Goal: Consume media (video, audio): Consume media (video, audio)

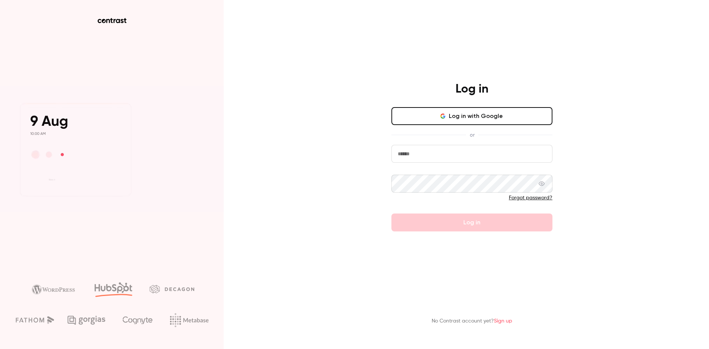
click at [410, 154] on input "email" at bounding box center [471, 154] width 161 height 18
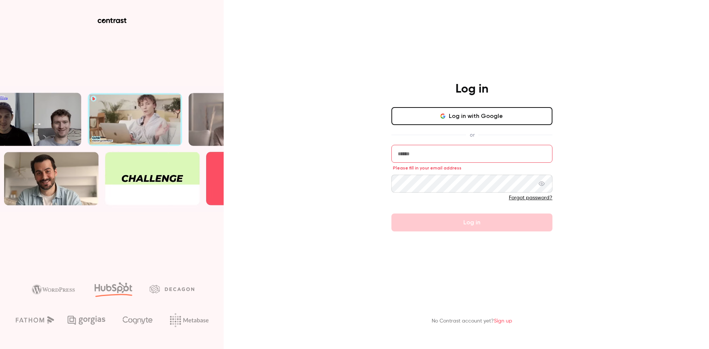
type input "**********"
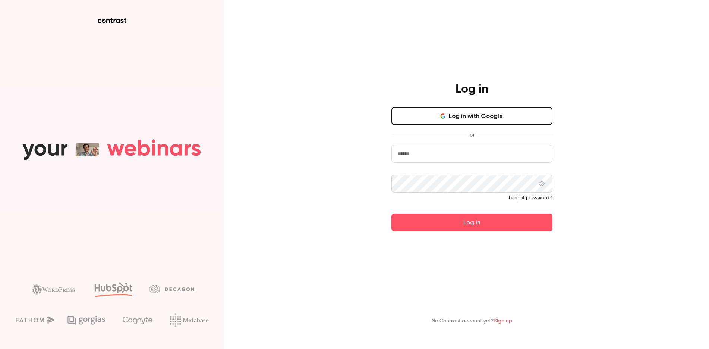
type input "**********"
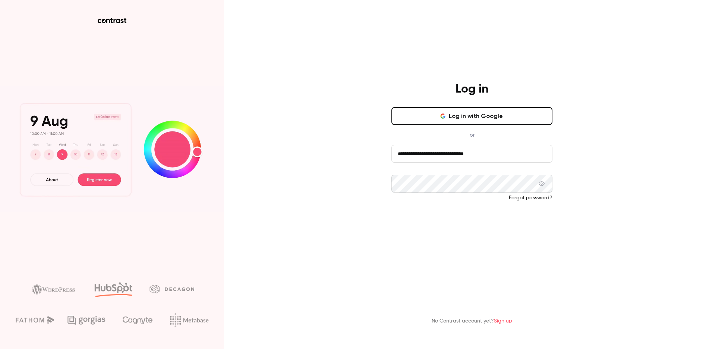
click at [470, 224] on button "Log in" at bounding box center [471, 222] width 161 height 18
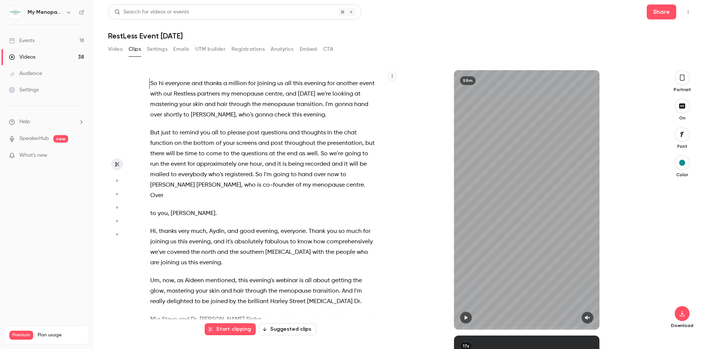
click at [21, 53] on link "Videos 38" at bounding box center [46, 57] width 93 height 16
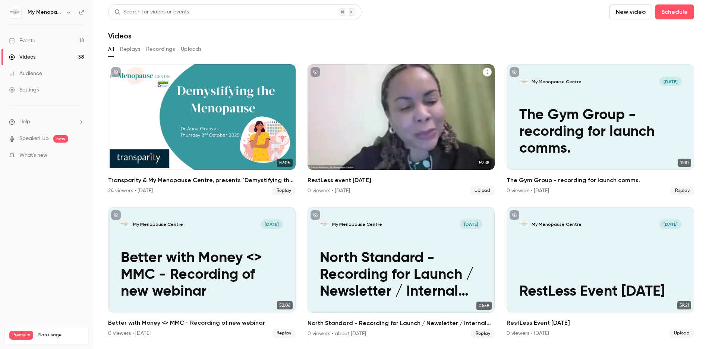
click at [365, 98] on div "My Menopause Centre Oct 2 RestLess event sept 30" at bounding box center [402, 116] width 188 height 105
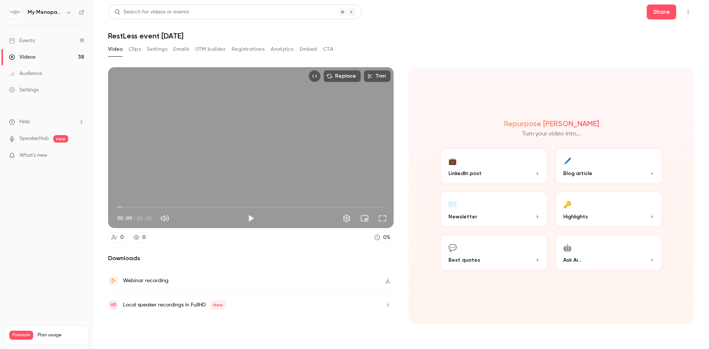
click at [388, 281] on icon "button" at bounding box center [388, 280] width 6 height 5
click at [473, 217] on span "Newsletter" at bounding box center [462, 216] width 29 height 8
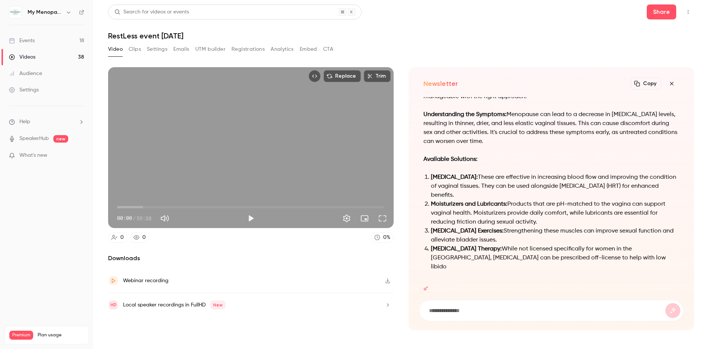
click at [132, 51] on button "Clips" at bounding box center [135, 49] width 12 height 12
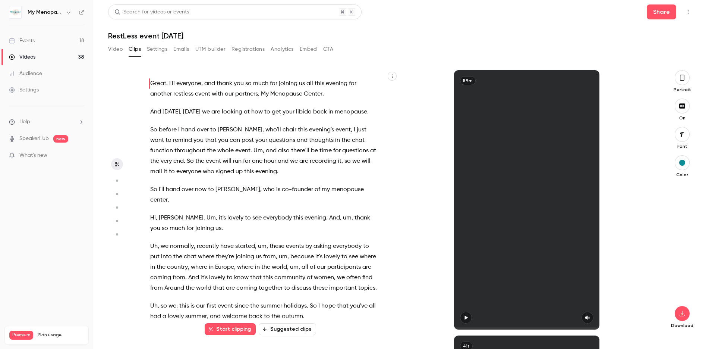
click at [285, 331] on button "Suggested clips" at bounding box center [287, 329] width 57 height 12
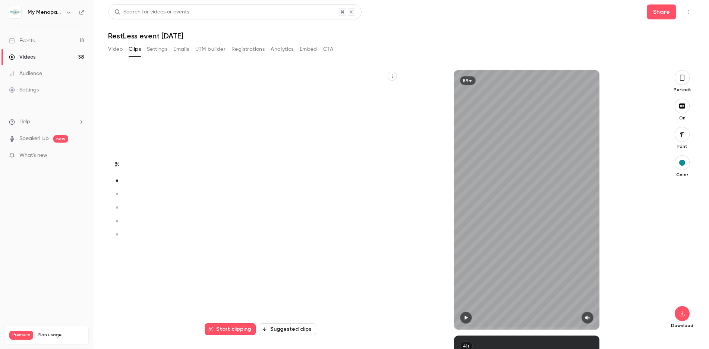
scroll to position [265, 0]
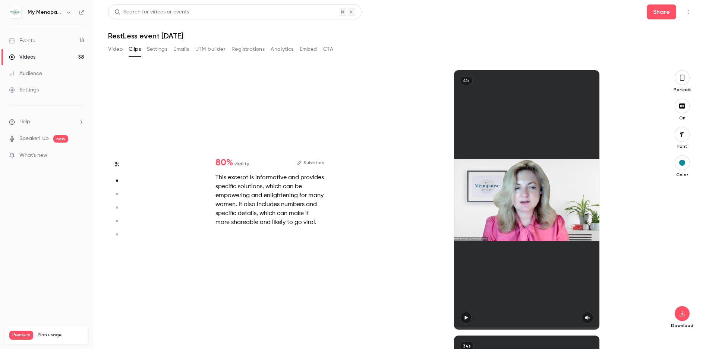
type input "*"
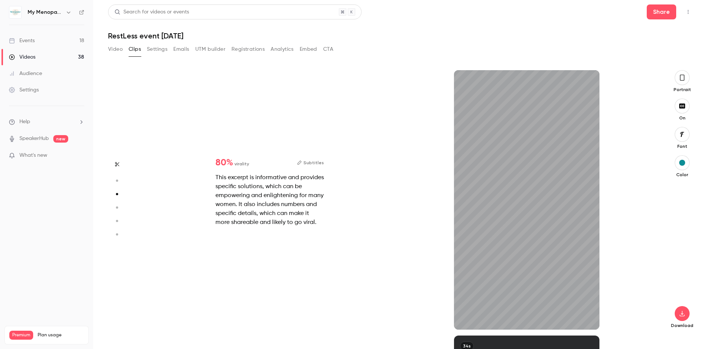
type input "*"
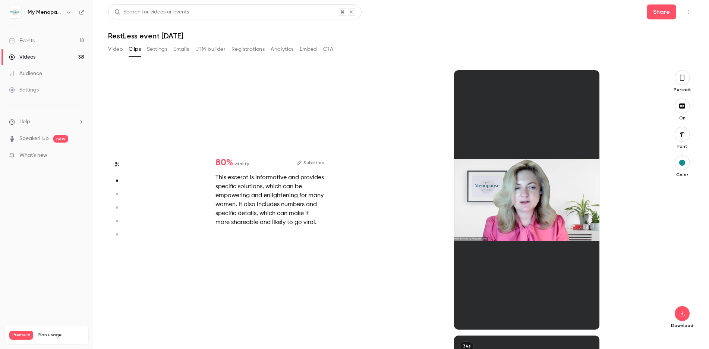
type input "*"
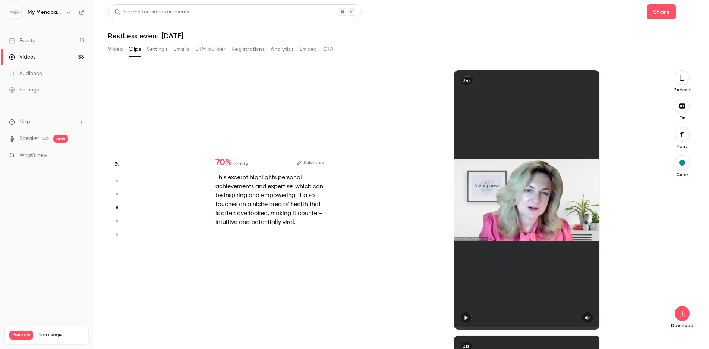
type input "*"
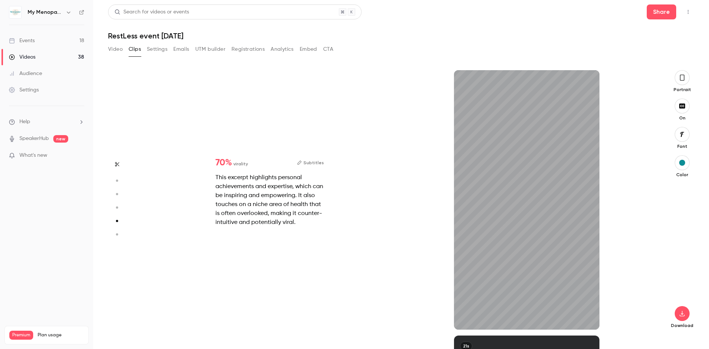
scroll to position [1313, 0]
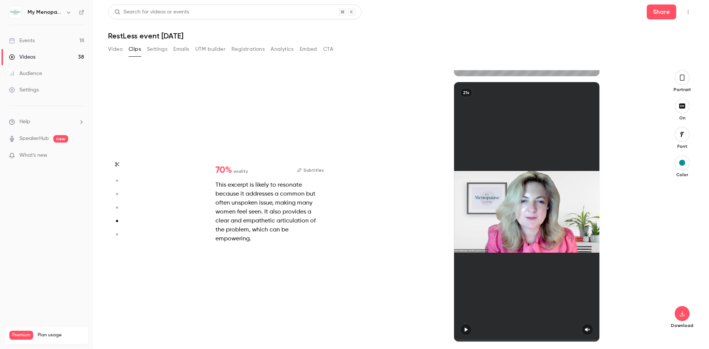
type input "*"
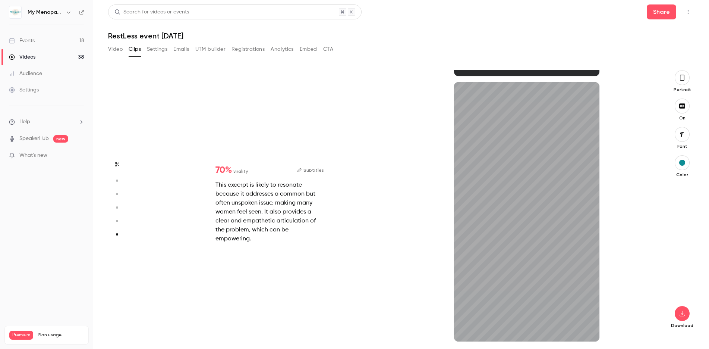
type input "*"
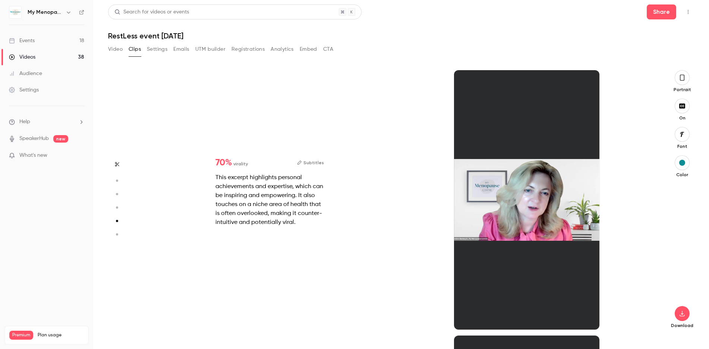
scroll to position [1060, 0]
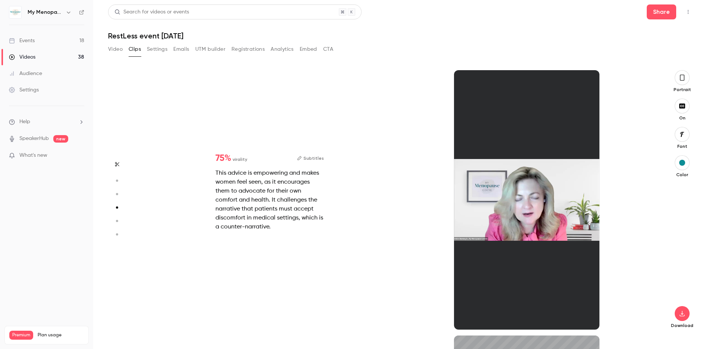
type input "*"
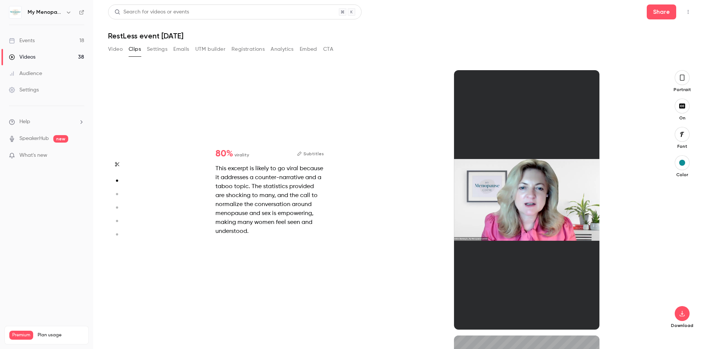
scroll to position [265, 0]
type input "*"
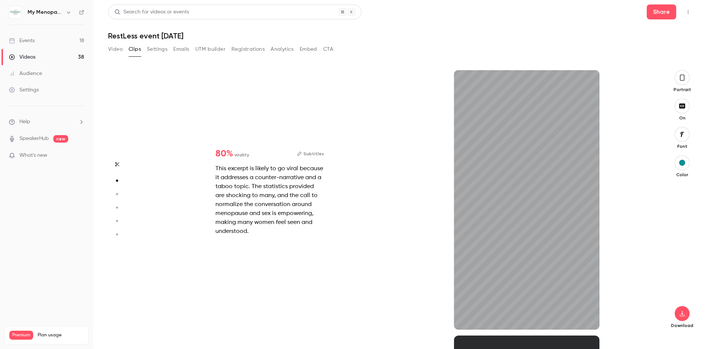
type input "*"
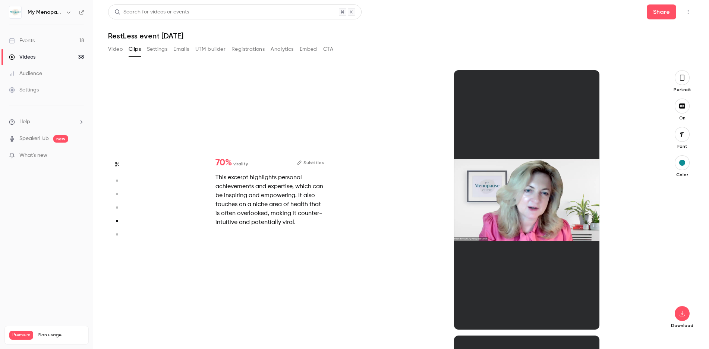
scroll to position [1060, 0]
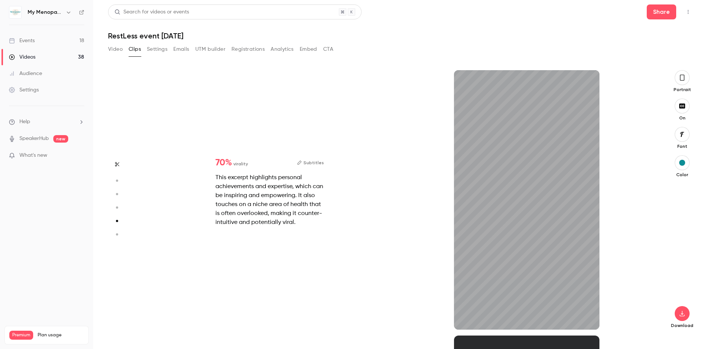
type input "*"
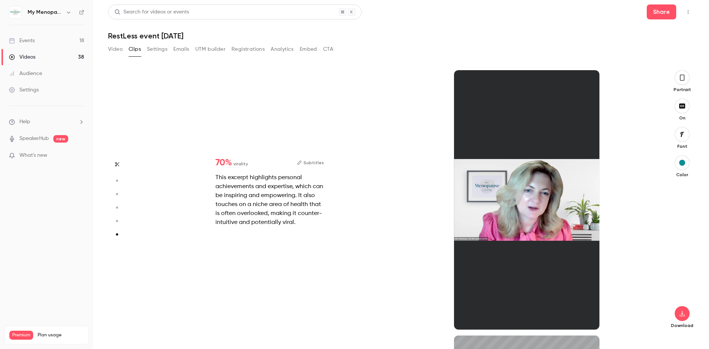
type input "*"
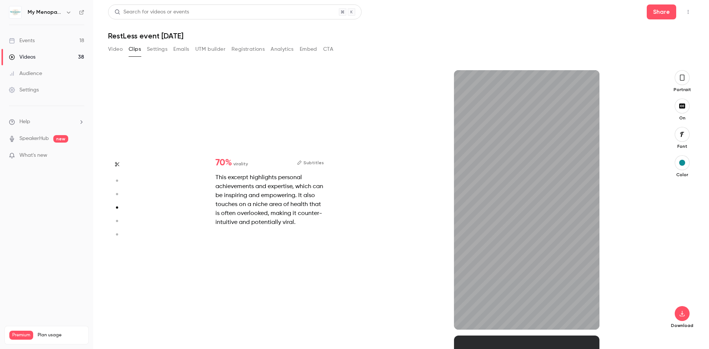
type input "*"
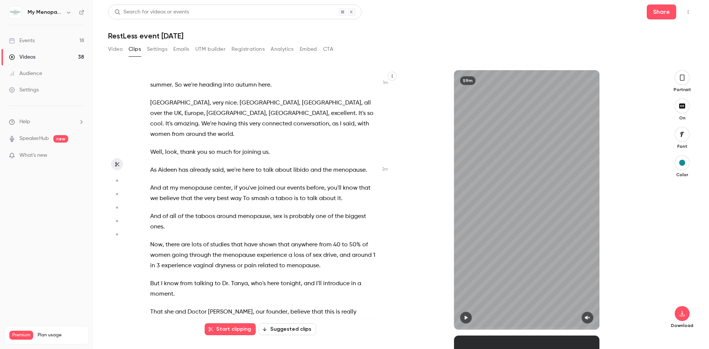
scroll to position [373, 0]
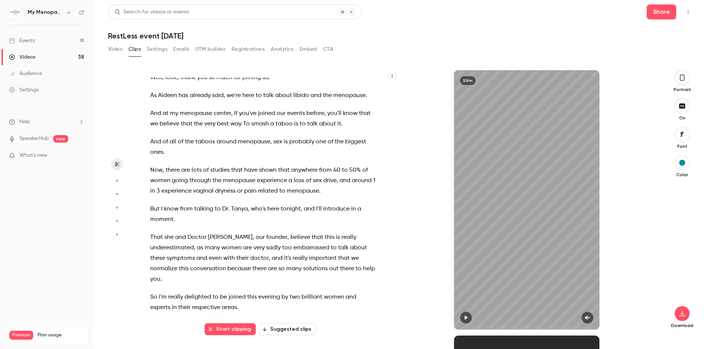
click at [294, 331] on button "Suggested clips" at bounding box center [287, 329] width 57 height 12
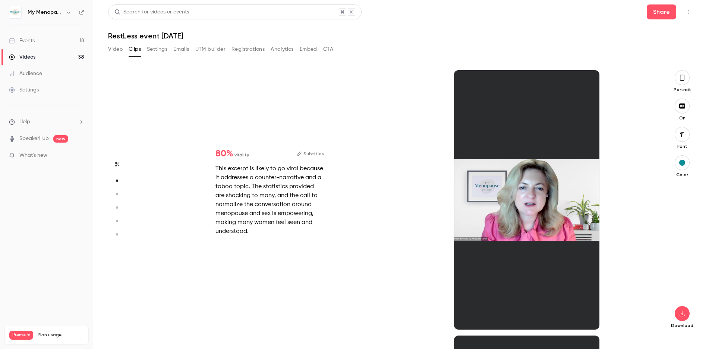
scroll to position [0, 0]
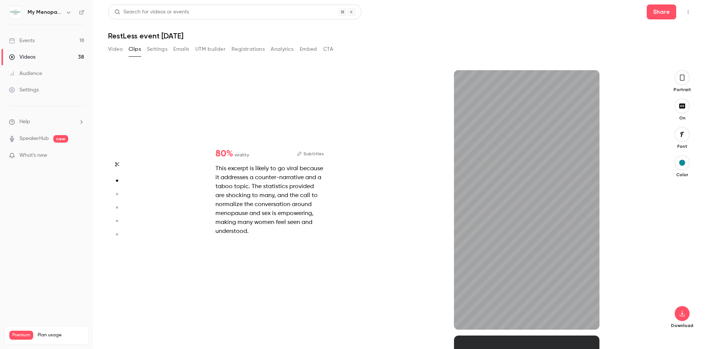
type input "*"
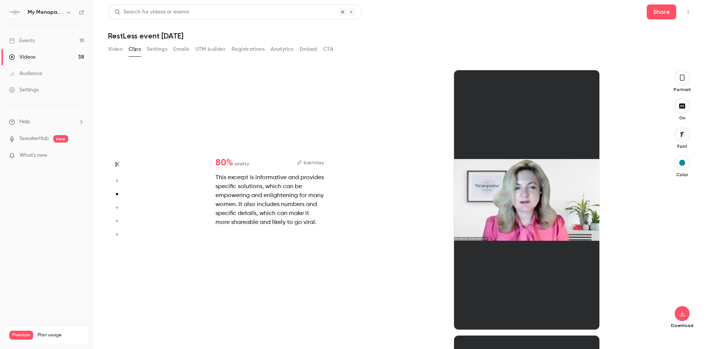
scroll to position [530, 0]
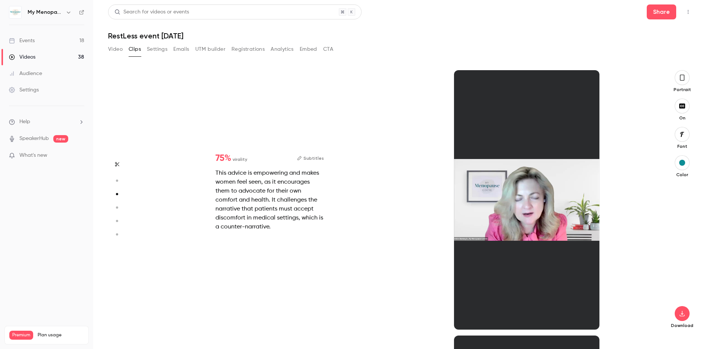
type input "*"
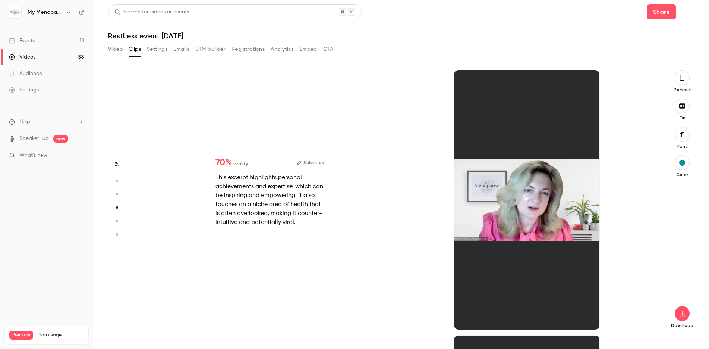
type input "*"
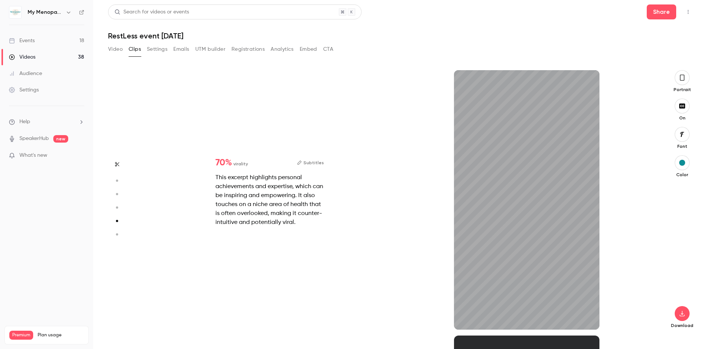
click at [117, 236] on icon "button" at bounding box center [116, 233] width 7 height 5
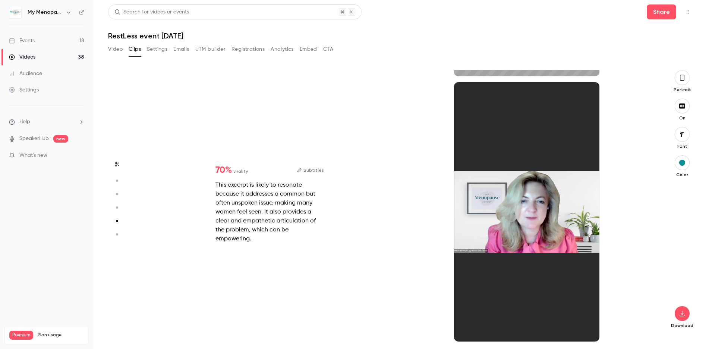
type input "*"
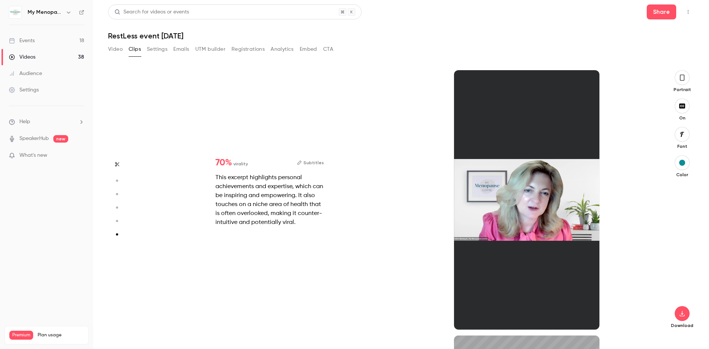
type input "*"
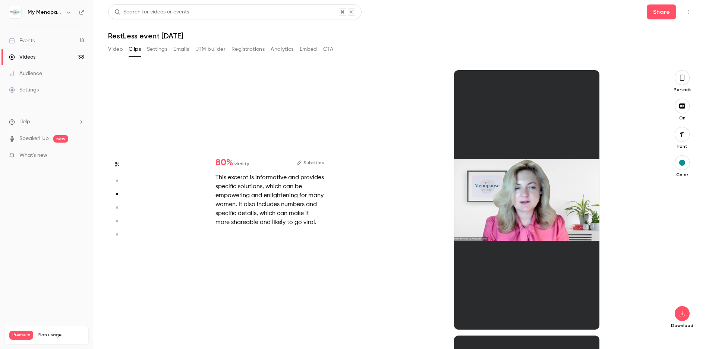
scroll to position [530, 0]
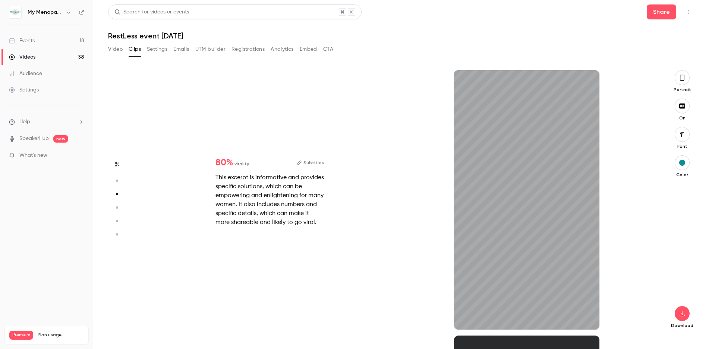
type input "*"
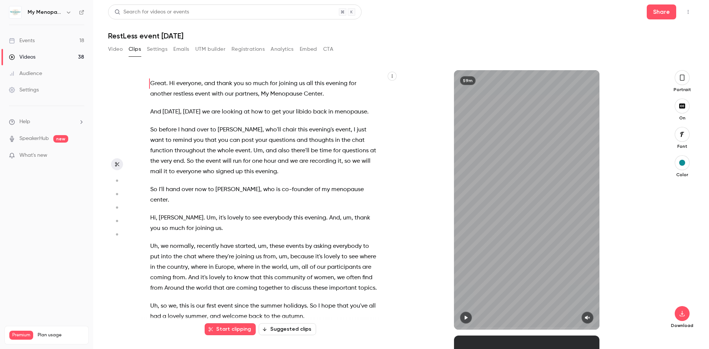
scroll to position [265, 0]
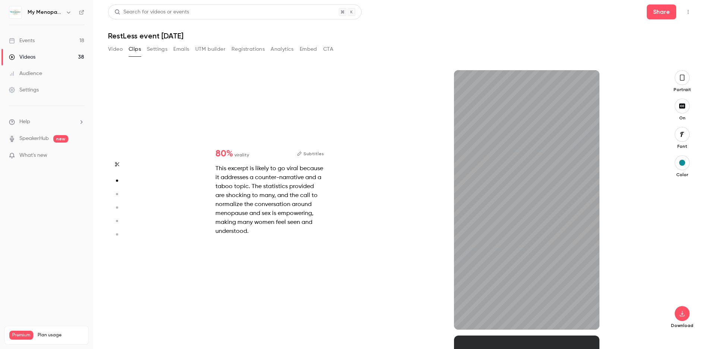
type input "*"
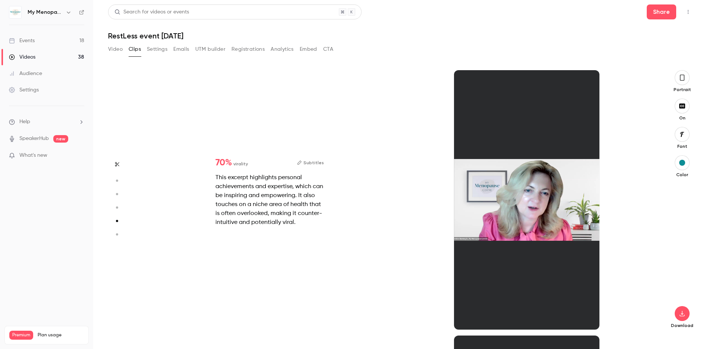
type input "*"
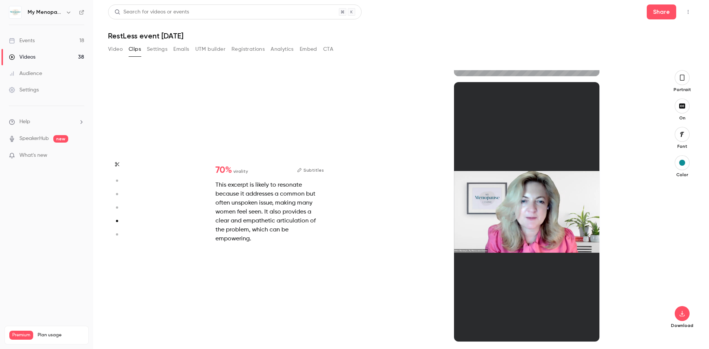
type input "*"
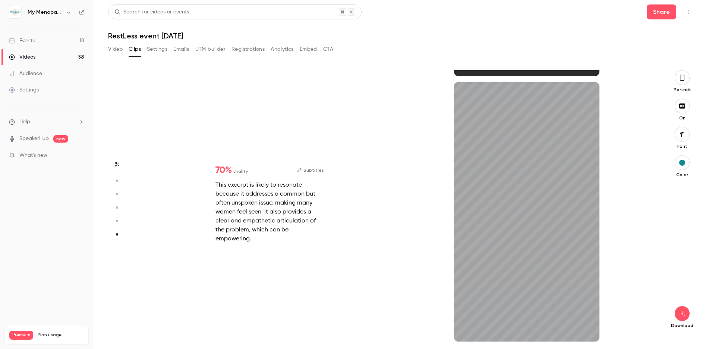
type input "*"
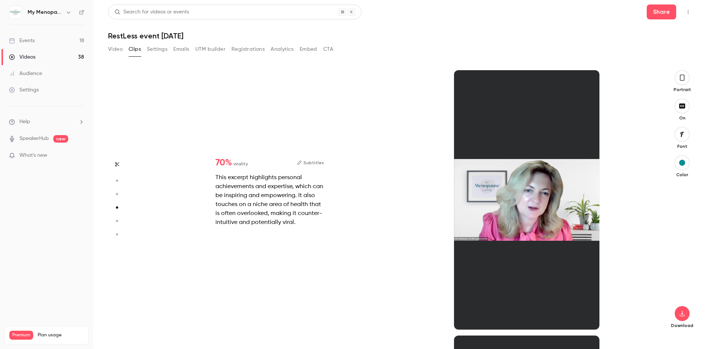
scroll to position [795, 0]
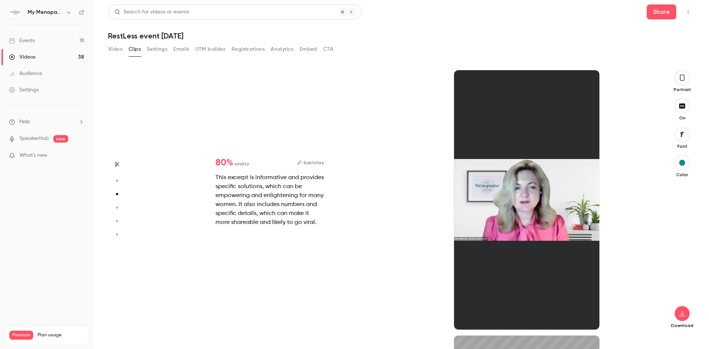
type input "*"
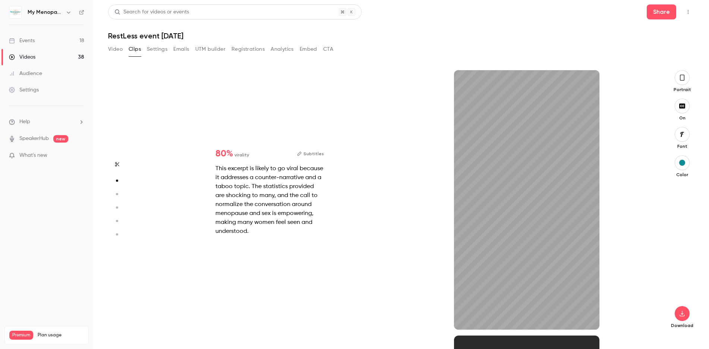
scroll to position [236, 0]
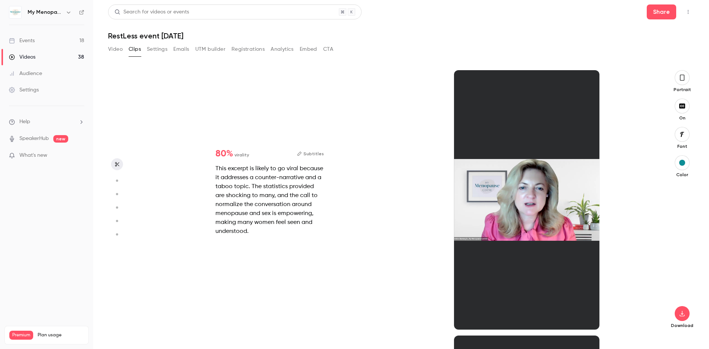
type input "*"
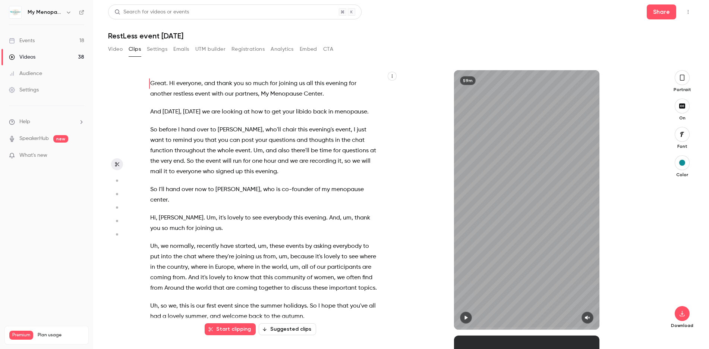
click at [258, 173] on span "evening" at bounding box center [266, 171] width 22 height 10
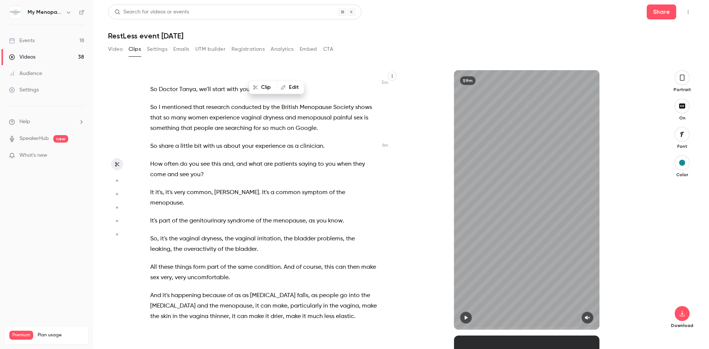
scroll to position [1227, 0]
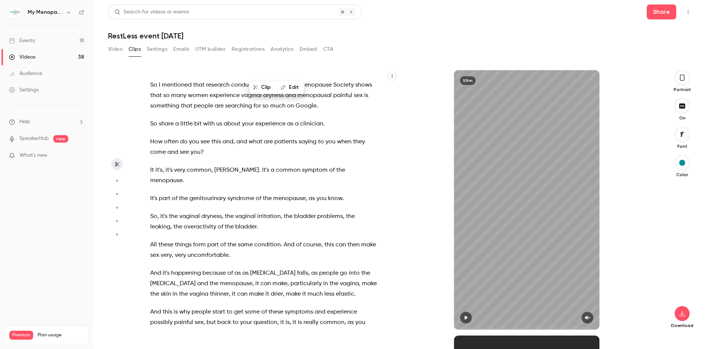
click at [150, 170] on span "It" at bounding box center [152, 170] width 4 height 10
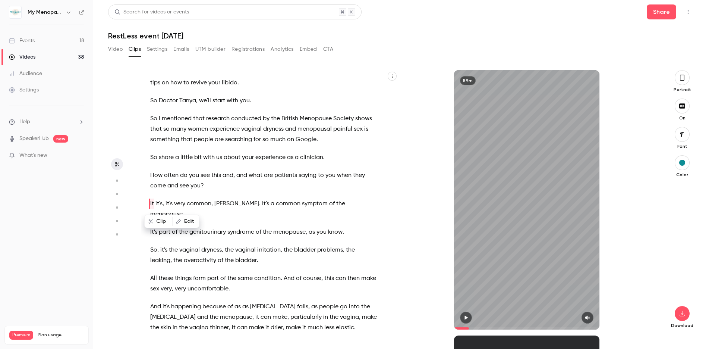
click at [151, 201] on span "It" at bounding box center [152, 203] width 4 height 10
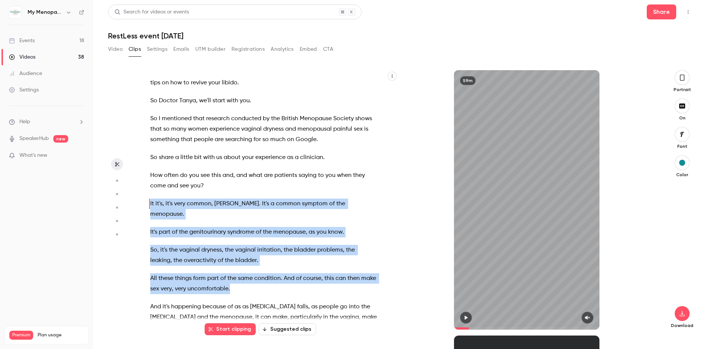
drag, startPoint x: 150, startPoint y: 202, endPoint x: 255, endPoint y: 282, distance: 131.1
click at [255, 282] on div "Great . Hi everyone , and thank you so much for joining us all this evening for…" at bounding box center [267, 204] width 253 height 252
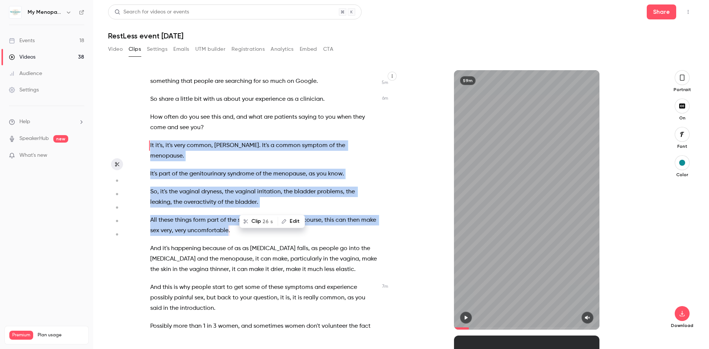
scroll to position [1268, 0]
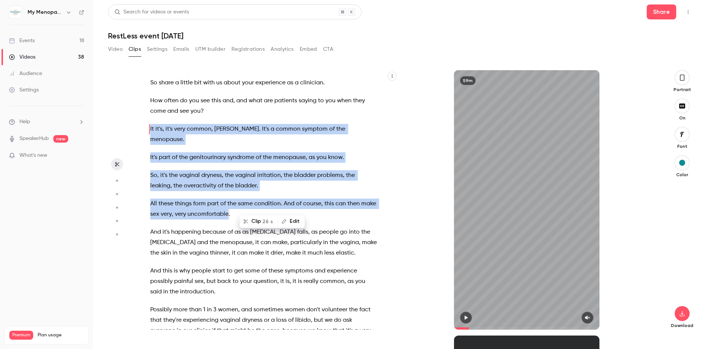
click at [182, 154] on div "Great . Hi everyone , and thank you so much for joining us all this evening for…" at bounding box center [267, 204] width 253 height 252
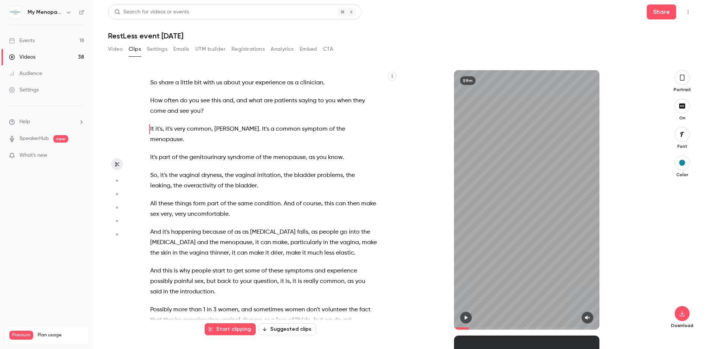
click at [150, 127] on span "It" at bounding box center [152, 129] width 4 height 10
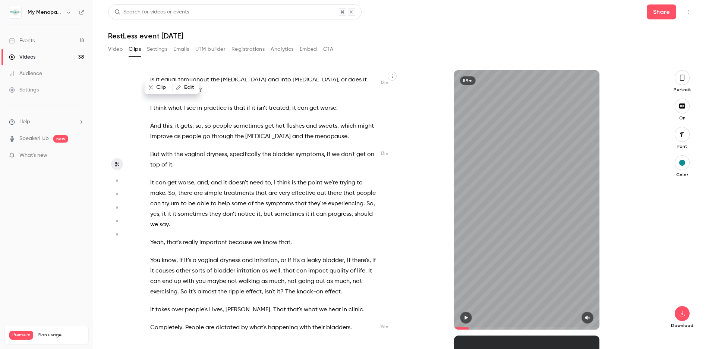
scroll to position [2498, 0]
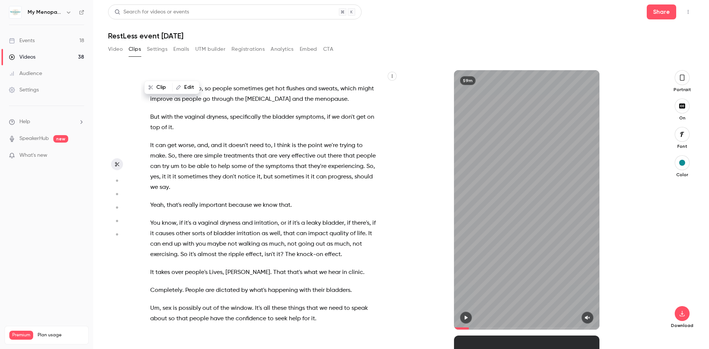
click at [151, 267] on span "It" at bounding box center [152, 272] width 4 height 10
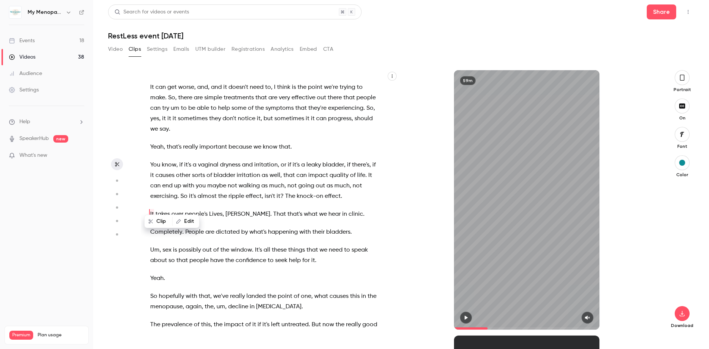
click at [150, 205] on div "Great . Hi everyone , and thank you so much for joining us all this evening for…" at bounding box center [267, 204] width 253 height 252
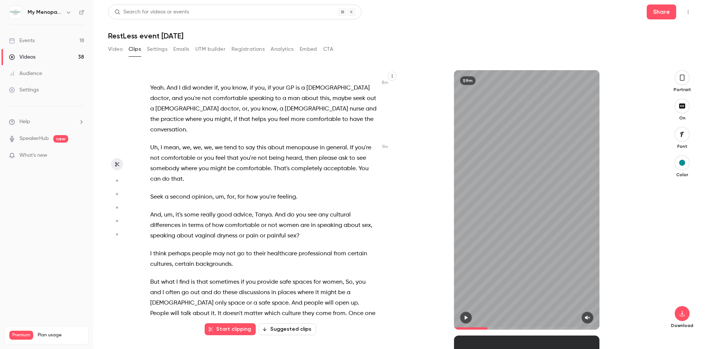
scroll to position [1774, 0]
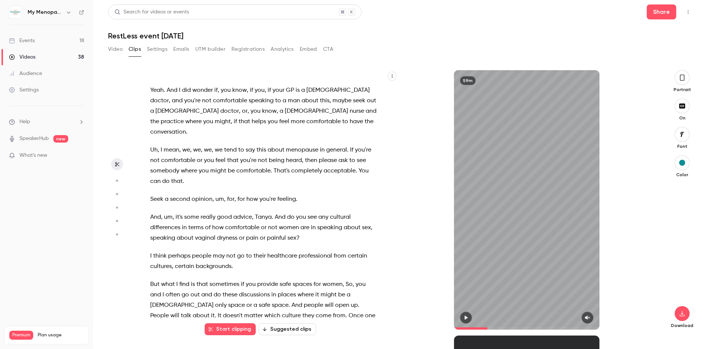
click at [179, 145] on span "mean" at bounding box center [172, 150] width 16 height 10
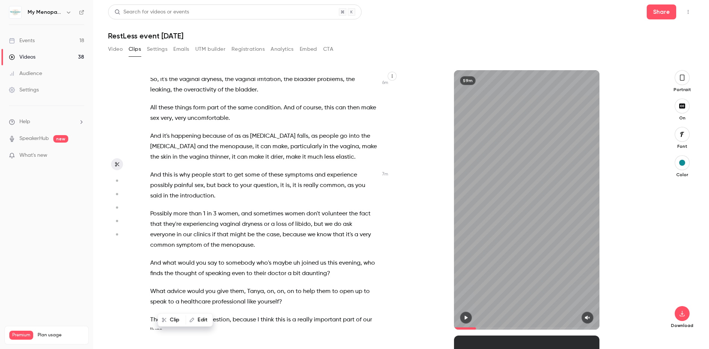
scroll to position [1364, 0]
click at [174, 170] on span "is" at bounding box center [176, 175] width 4 height 10
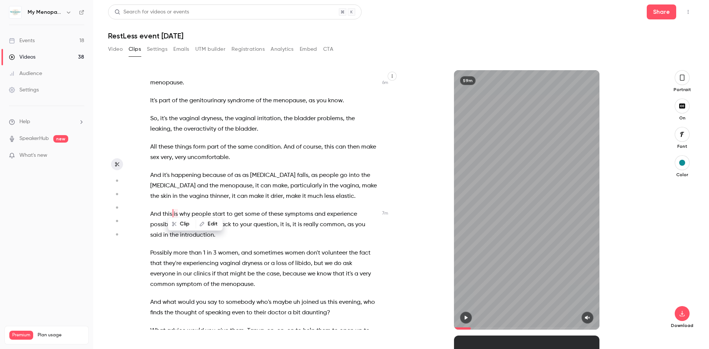
scroll to position [1288, 0]
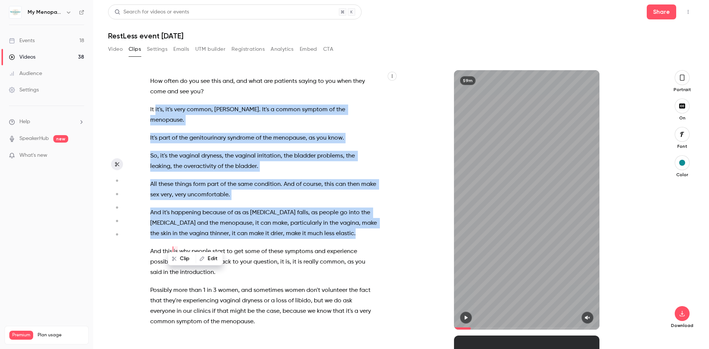
drag, startPoint x: 156, startPoint y: 109, endPoint x: 374, endPoint y: 225, distance: 247.3
click at [374, 225] on div "Great . Hi everyone , and thank you so much for joining us all this evening for…" at bounding box center [267, 204] width 253 height 252
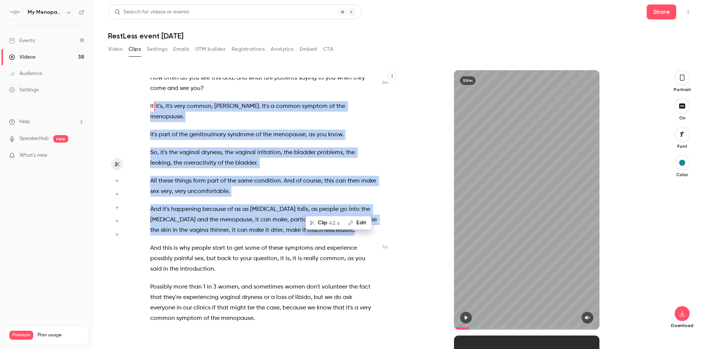
scroll to position [1305, 0]
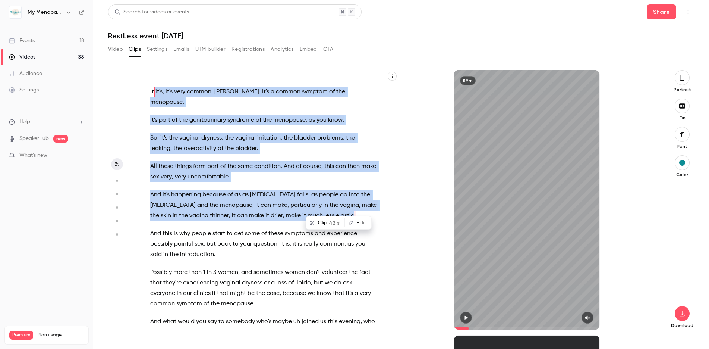
click at [314, 224] on icon "button" at bounding box center [312, 222] width 4 height 4
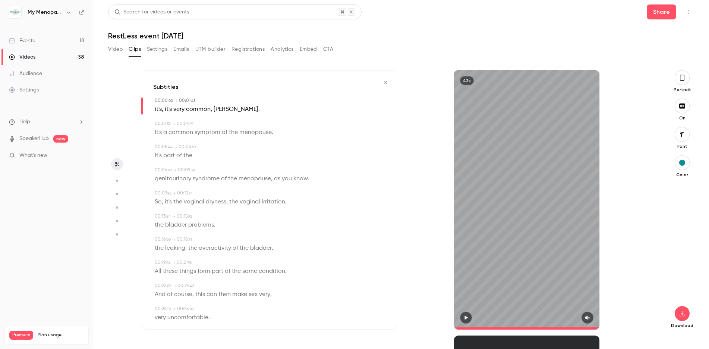
type input "*"
click at [682, 313] on icon "button" at bounding box center [682, 313] width 9 height 6
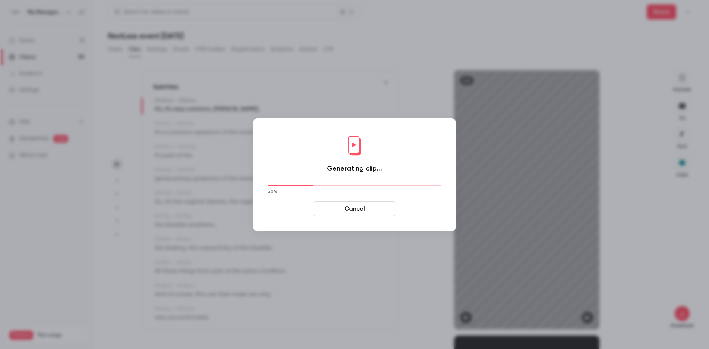
click at [352, 211] on button "Cancel" at bounding box center [355, 208] width 84 height 15
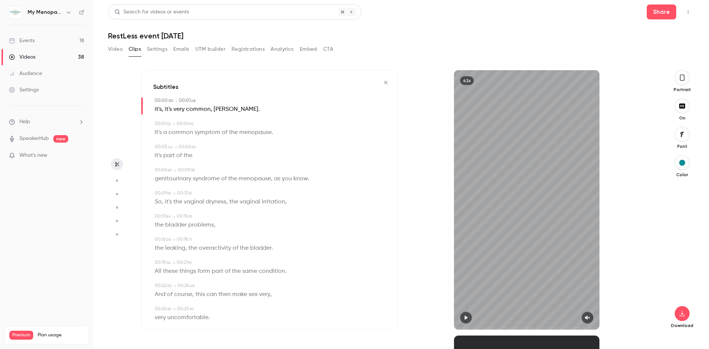
click at [684, 82] on button "button" at bounding box center [682, 77] width 15 height 15
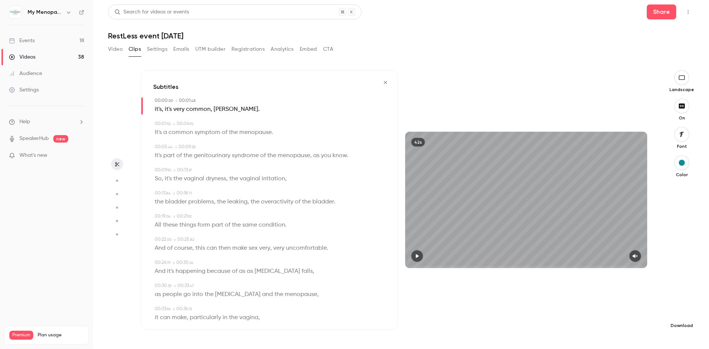
click at [679, 315] on icon "button" at bounding box center [681, 313] width 9 height 6
click at [602, 330] on span "Balance between quality and CPU time" at bounding box center [625, 333] width 85 height 7
